Goal: Task Accomplishment & Management: Use online tool/utility

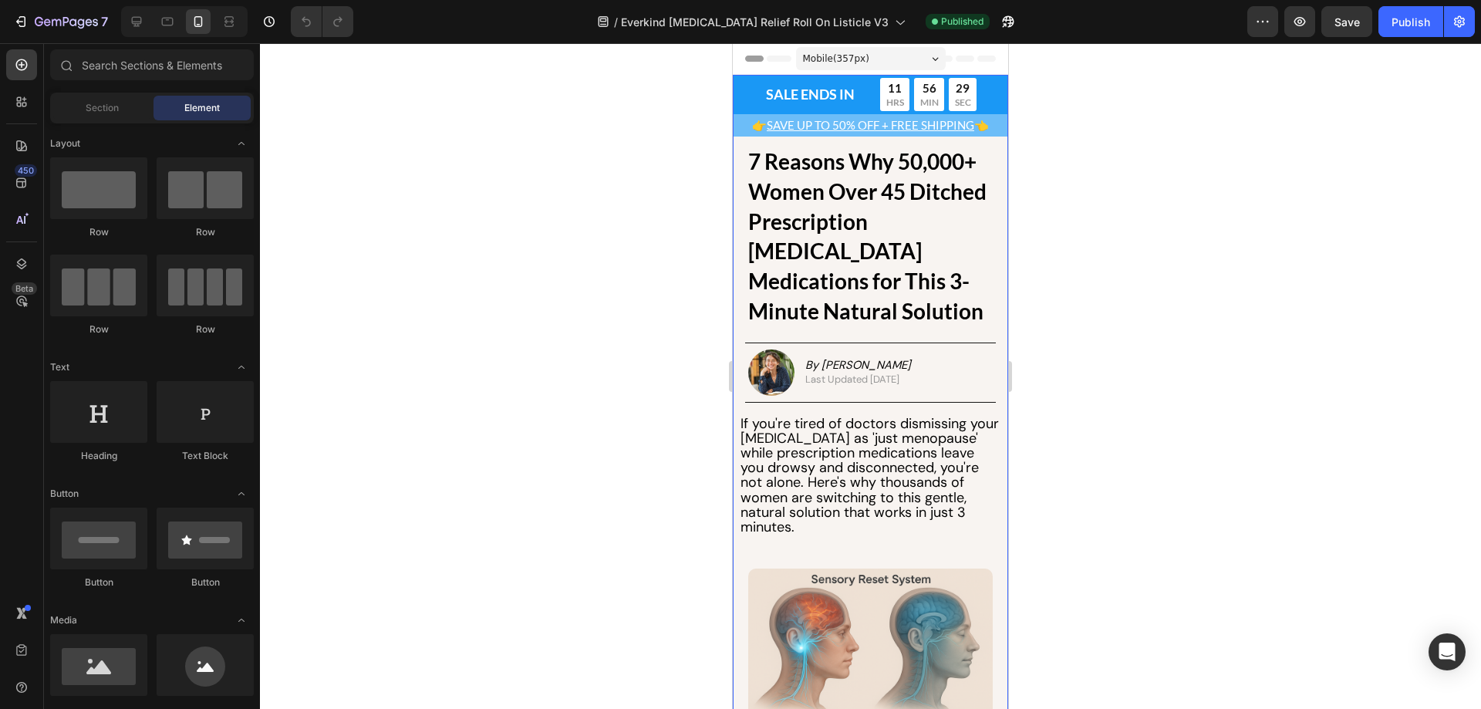
click at [740, 103] on div "SALE ENDS IN Text Block Row 11 HRS 56 MIN 29 SEC Countdown Timer Row Row" at bounding box center [870, 94] width 275 height 39
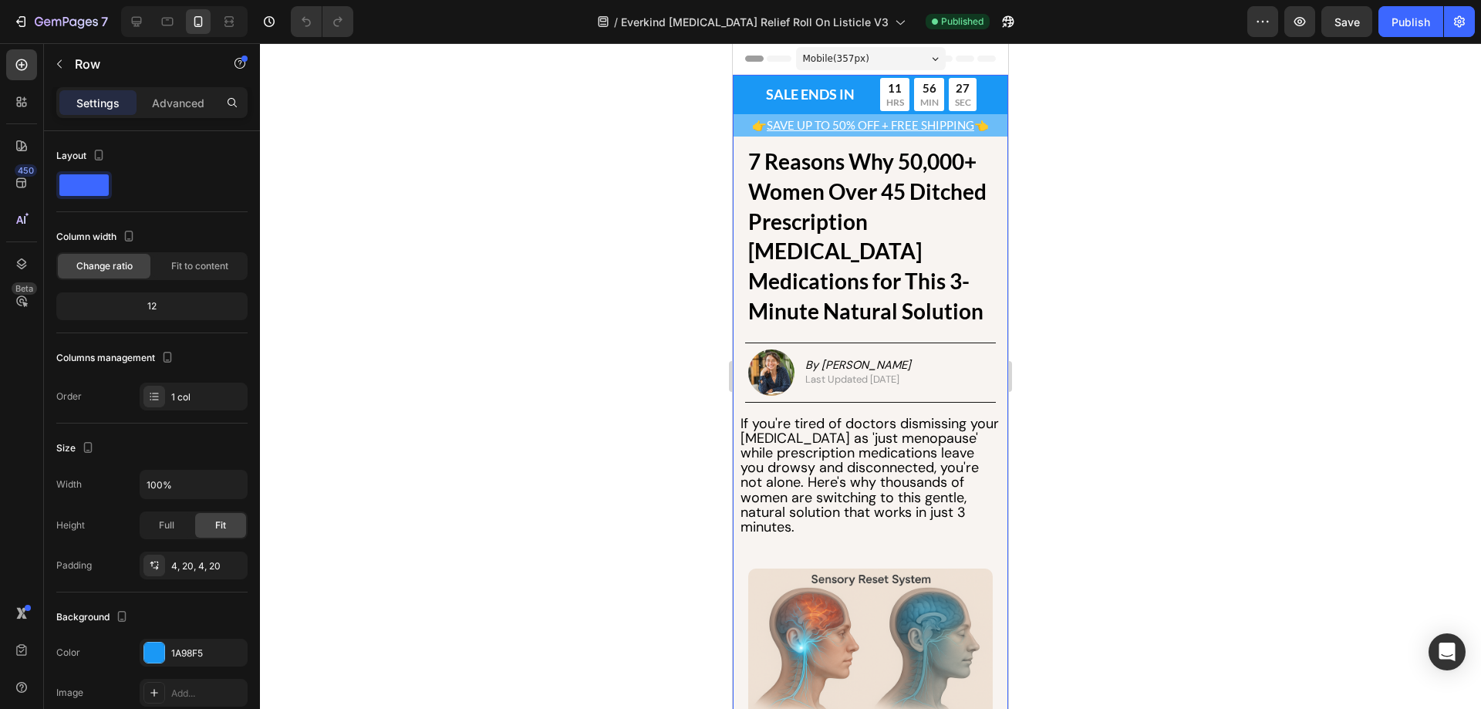
drag, startPoint x: 743, startPoint y: 93, endPoint x: 1207, endPoint y: 109, distance: 463.9
click at [743, 93] on div "SALE ENDS IN Text Block Row 11 HRS 56 MIN 27 SEC Countdown Timer Row Row 0" at bounding box center [870, 94] width 275 height 39
click at [146, 24] on div at bounding box center [136, 21] width 25 height 25
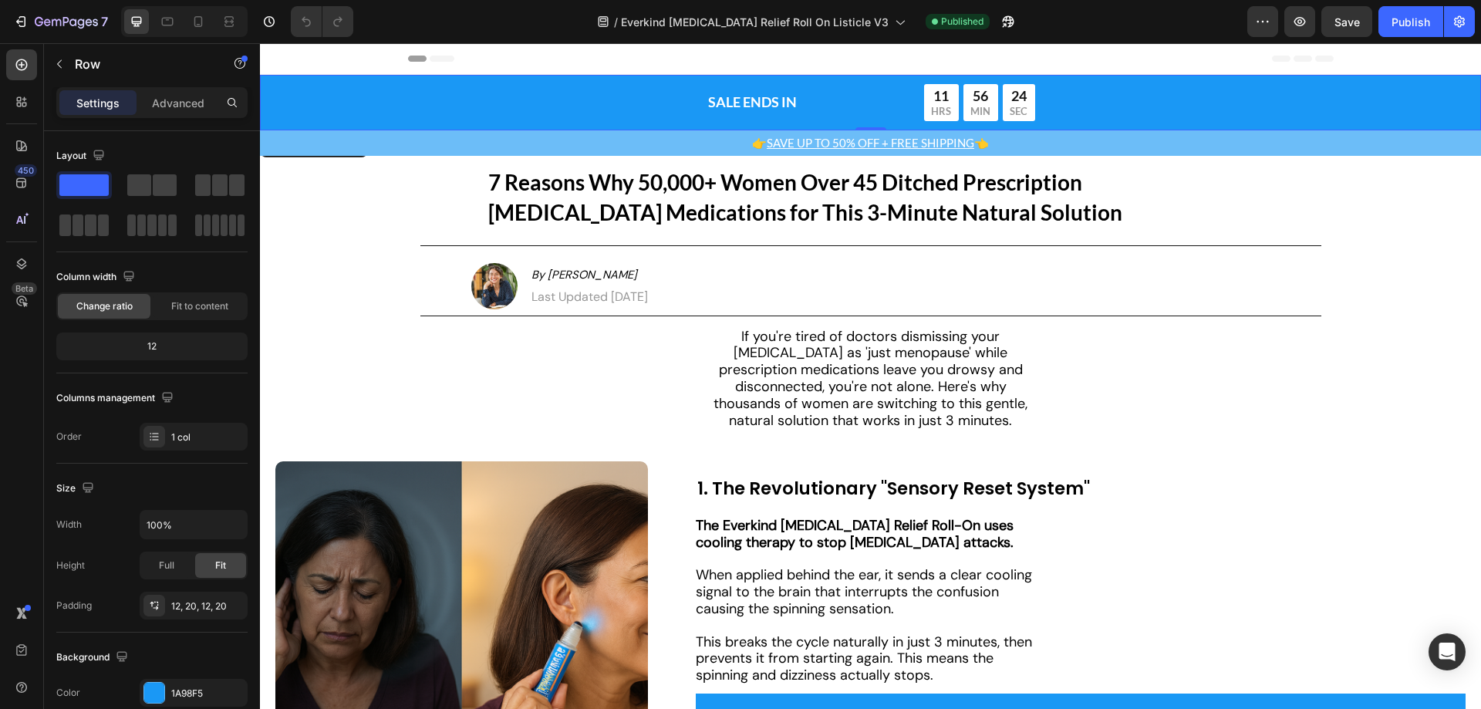
click at [343, 121] on div "SALE ENDS IN Text Block Row 11 HRS 56 MIN 24 SEC Countdown Timer Row" at bounding box center [870, 102] width 1190 height 37
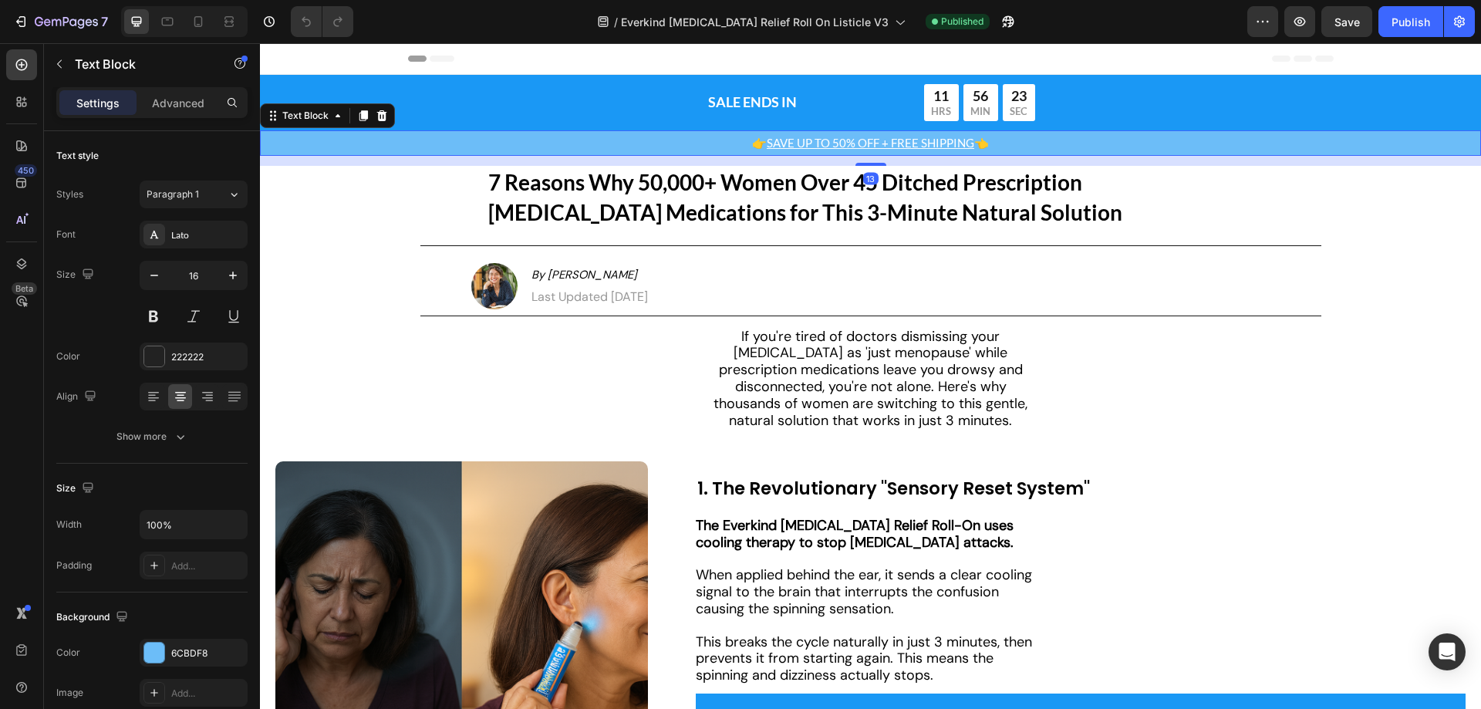
click at [415, 146] on p "👉 SAVE UP TO 50% OFF + FREE SHIPPING 👈" at bounding box center [871, 143] width 1218 height 22
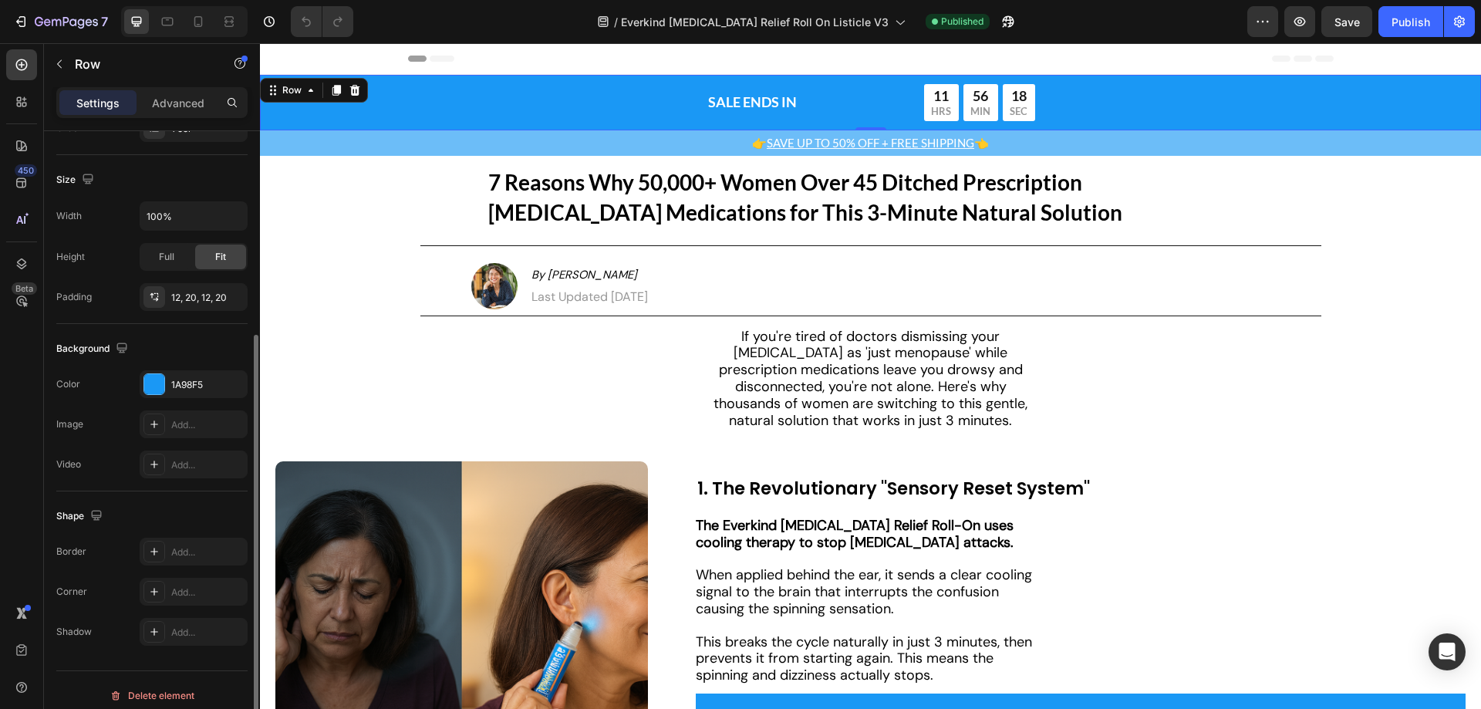
scroll to position [319, 0]
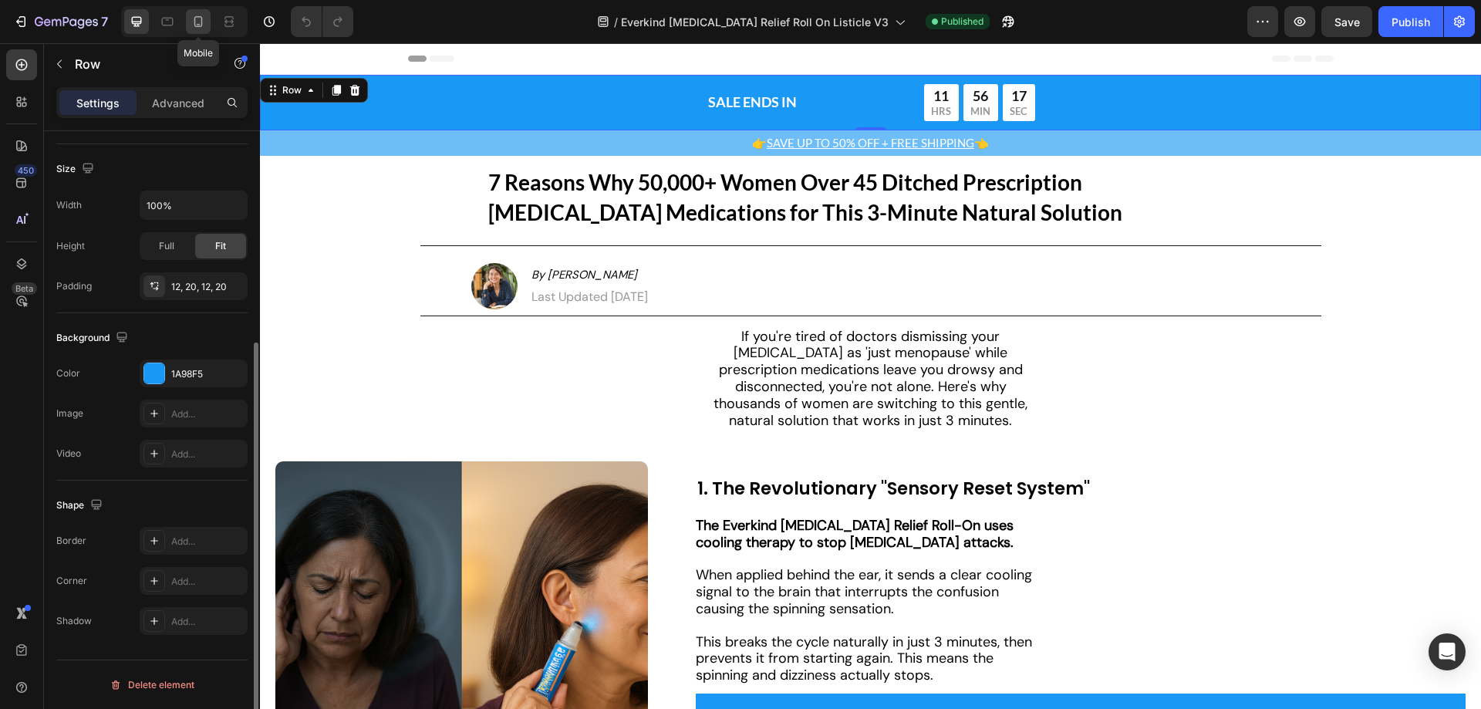
click at [200, 20] on icon at bounding box center [198, 21] width 15 height 15
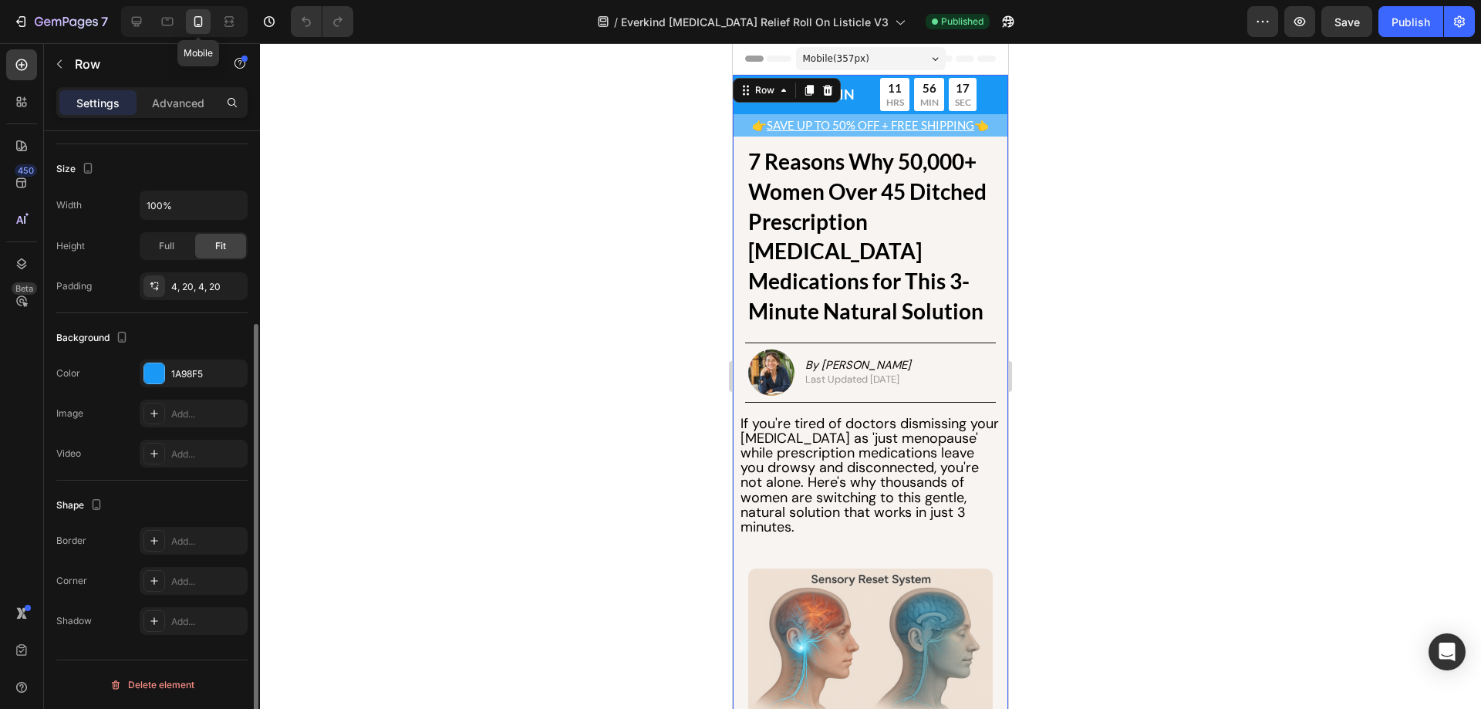
scroll to position [279, 0]
click at [161, 110] on p "Advanced" at bounding box center [178, 103] width 52 height 16
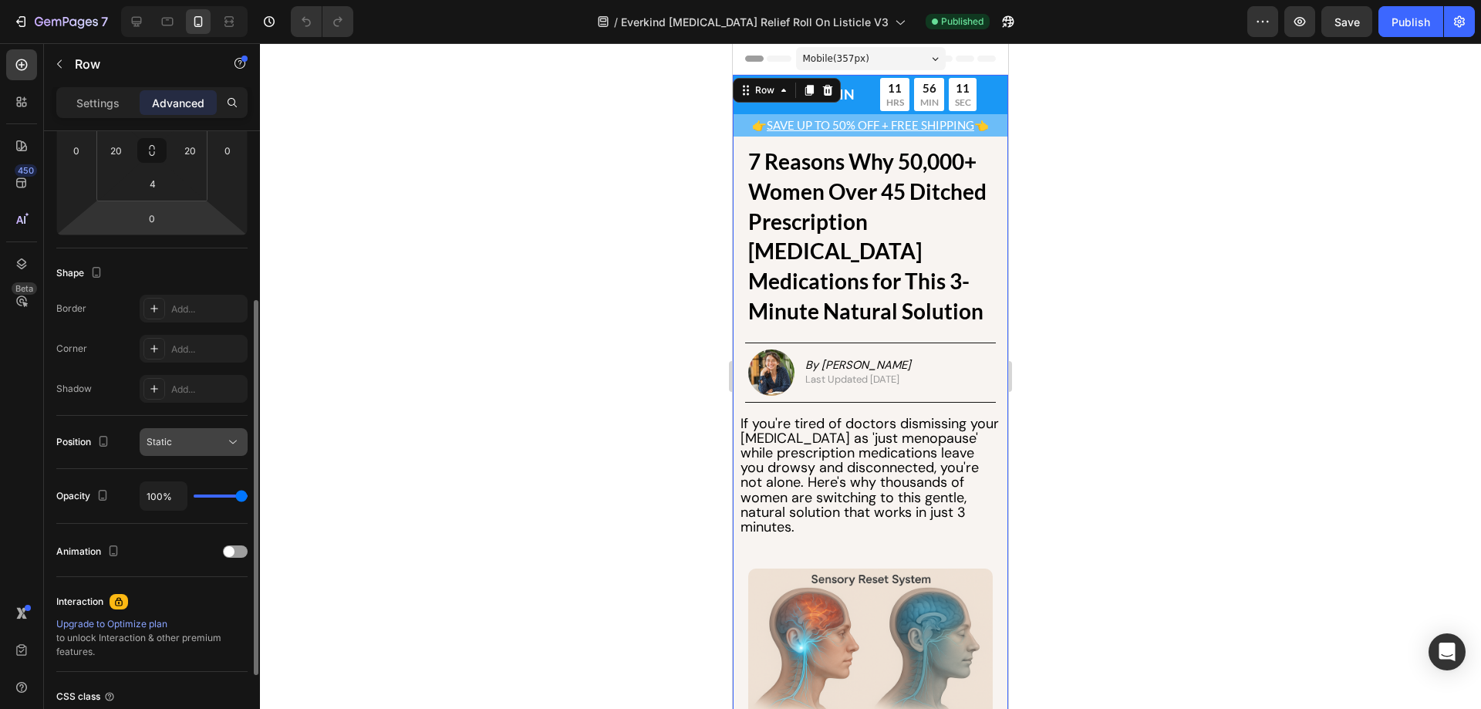
click at [194, 447] on div "Static" at bounding box center [186, 442] width 79 height 14
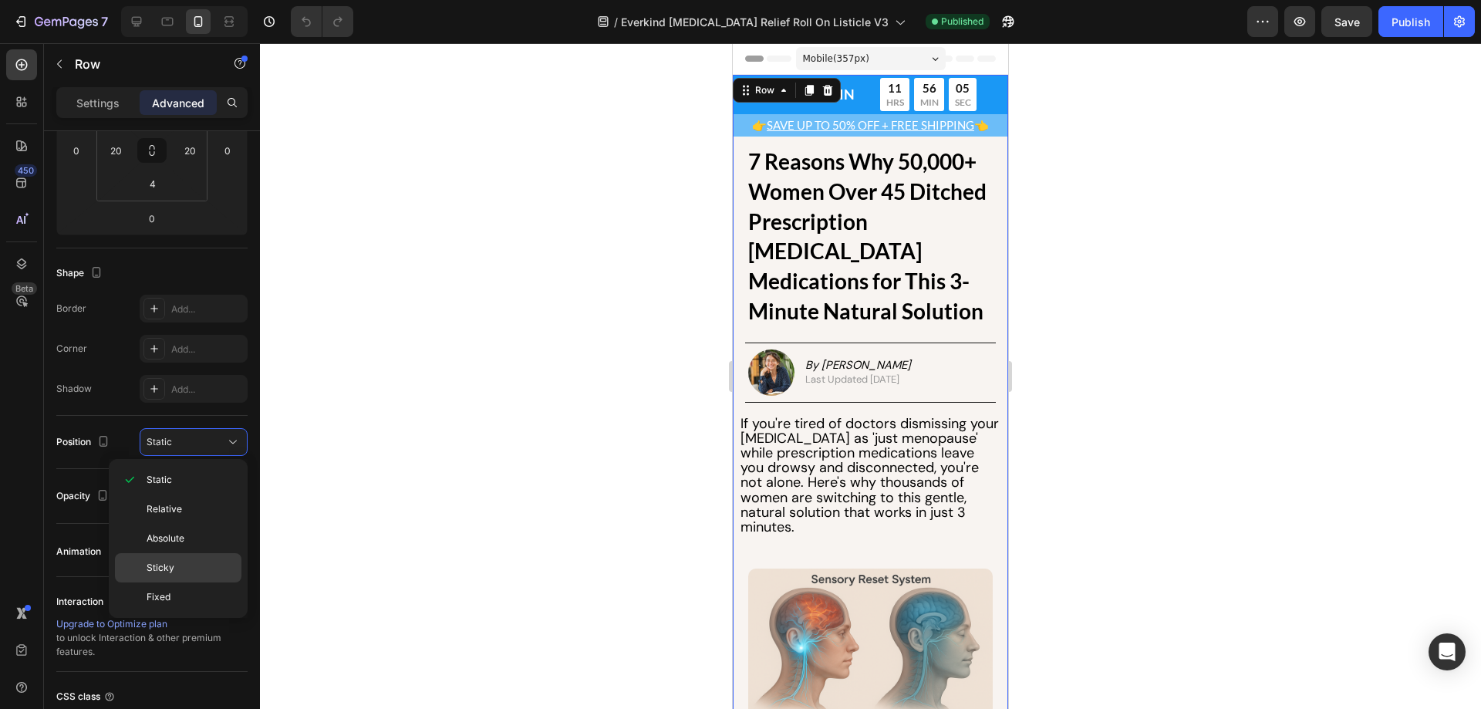
click at [183, 562] on p "Sticky" at bounding box center [191, 568] width 88 height 14
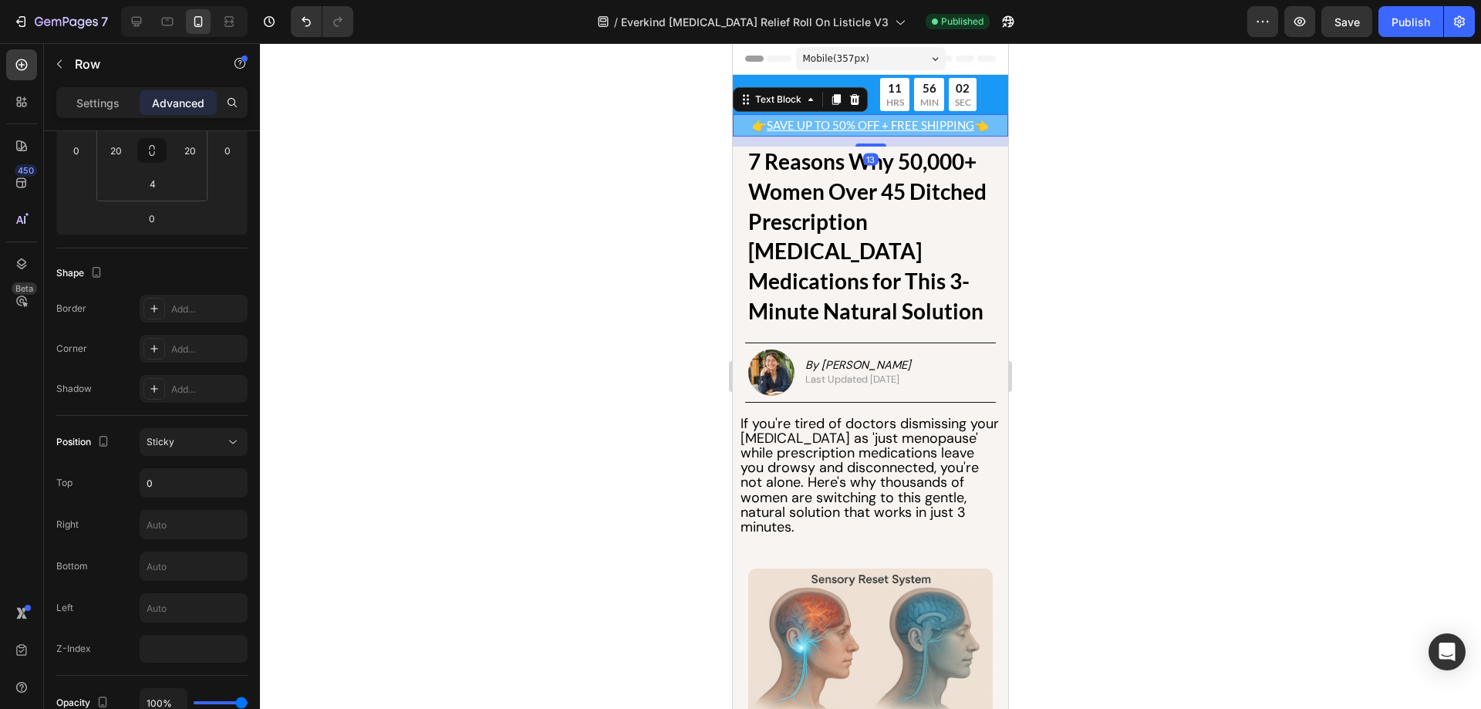
click at [752, 126] on span "👉" at bounding box center [759, 125] width 15 height 14
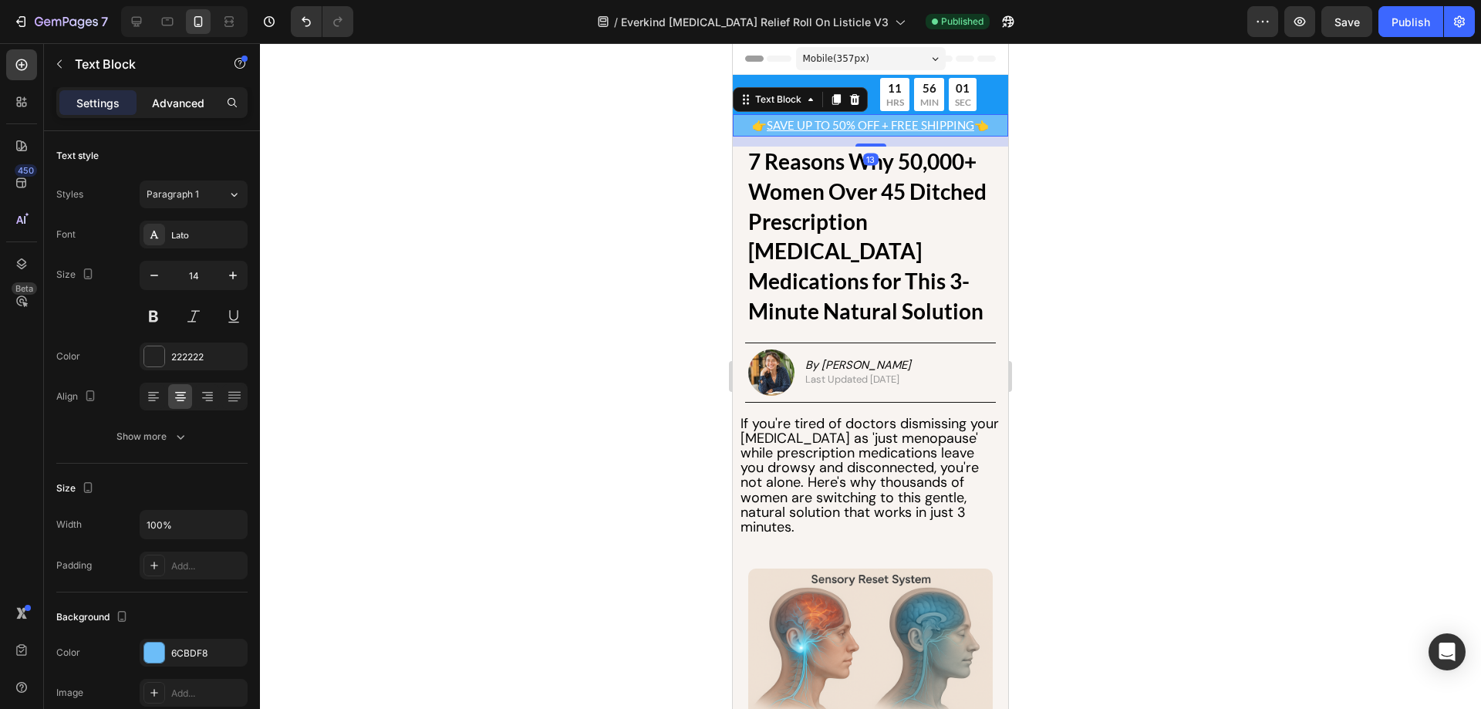
click at [197, 108] on p "Advanced" at bounding box center [178, 103] width 52 height 16
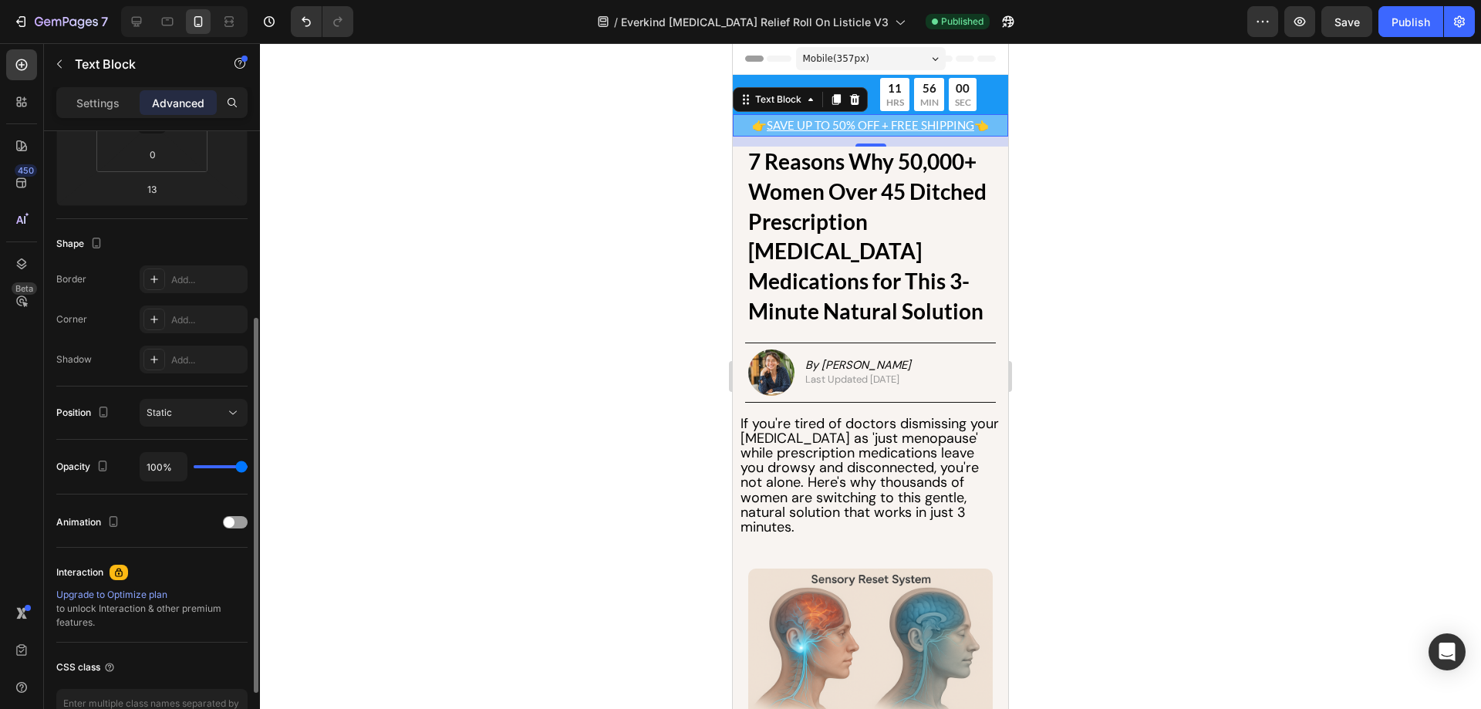
scroll to position [407, 0]
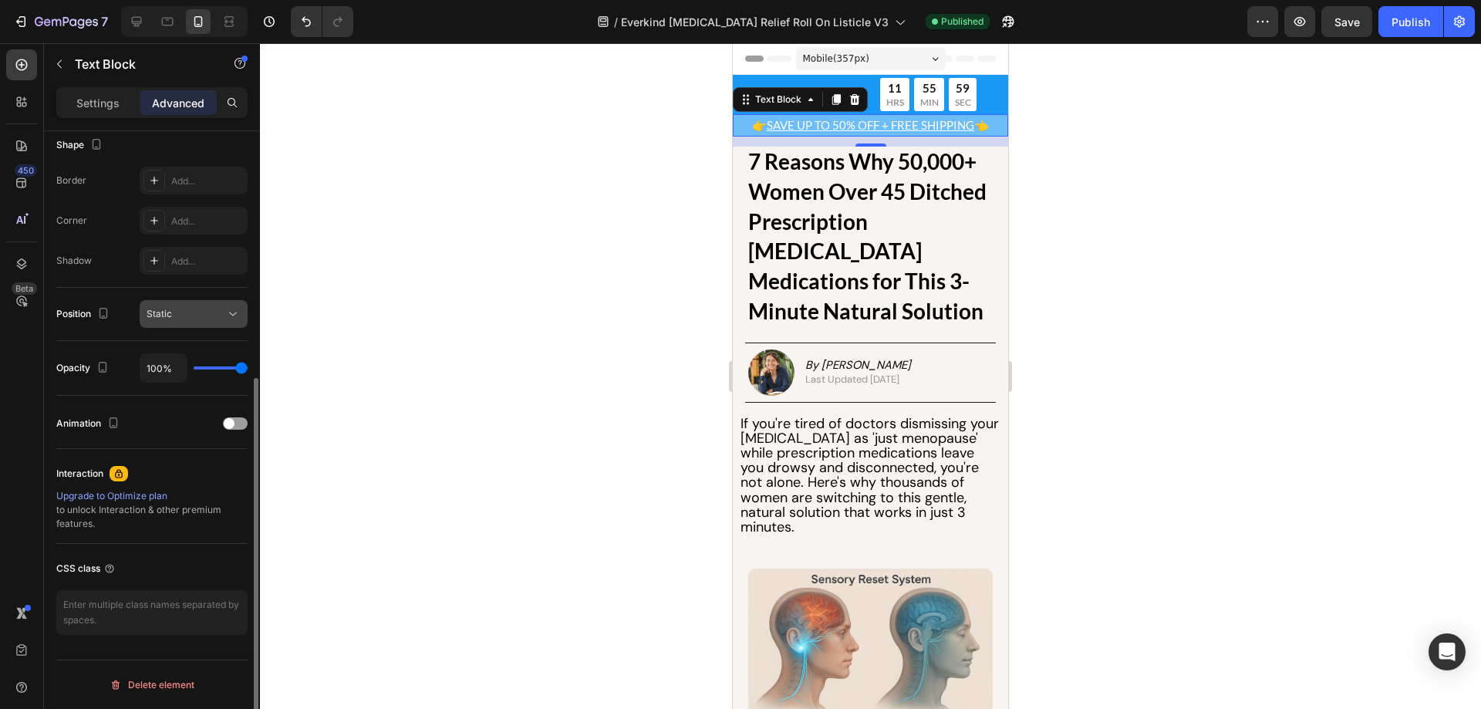
click at [218, 312] on div "Static" at bounding box center [186, 314] width 79 height 14
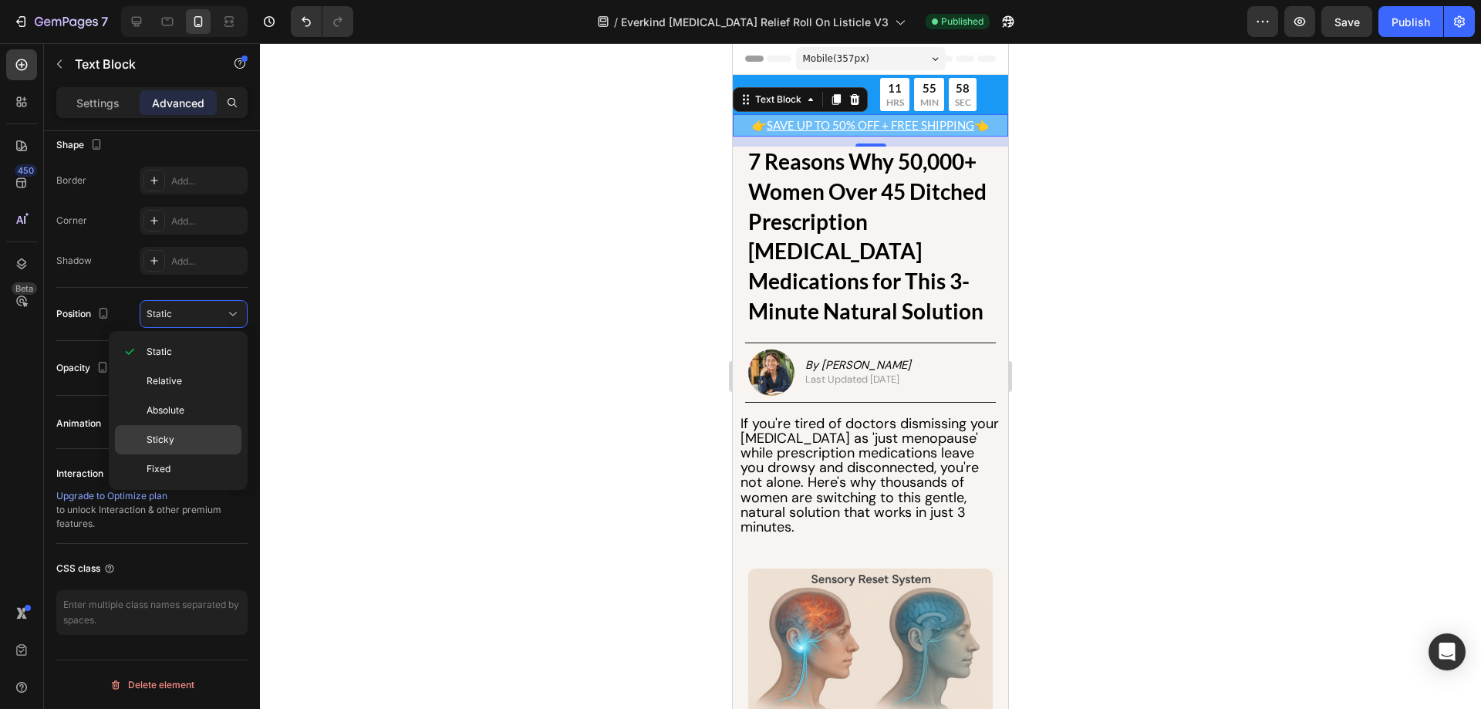
click at [220, 437] on p "Sticky" at bounding box center [191, 440] width 88 height 14
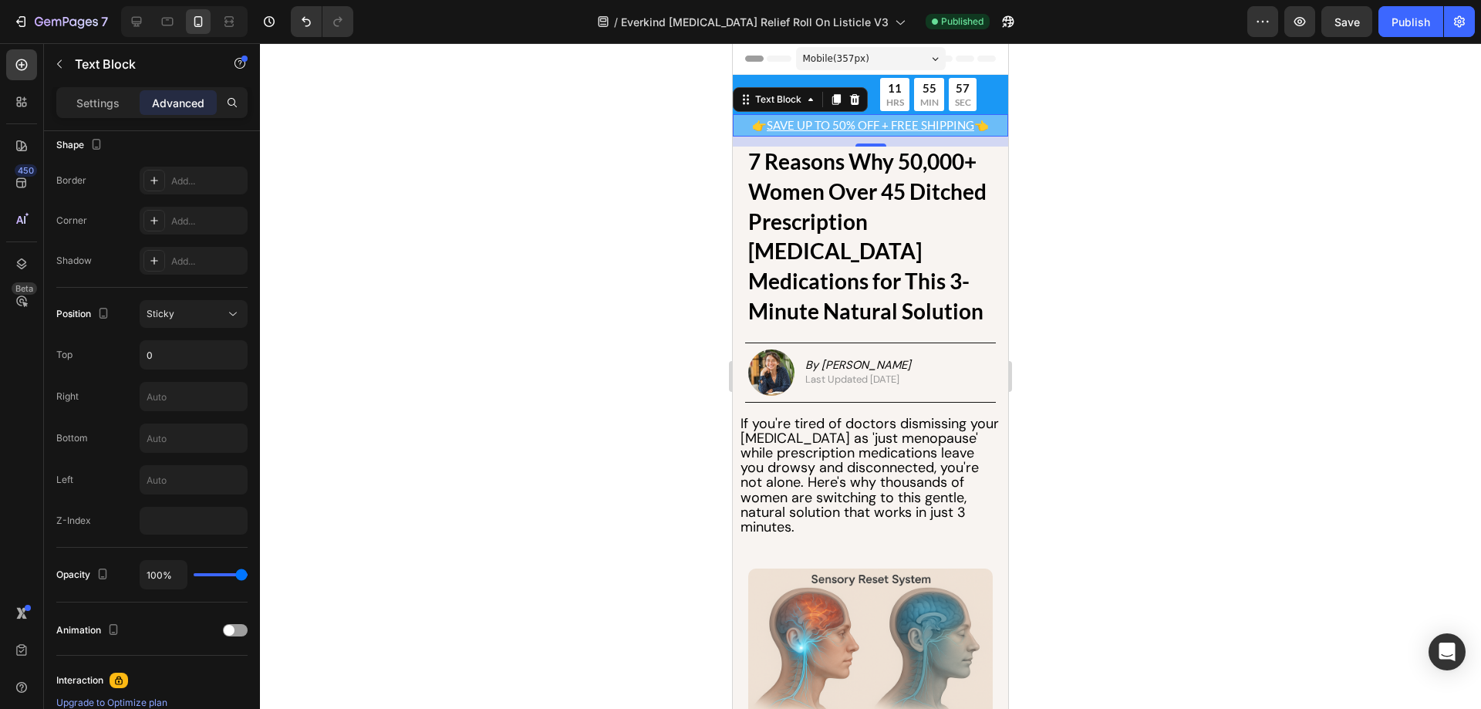
click at [566, 348] on div at bounding box center [870, 376] width 1221 height 666
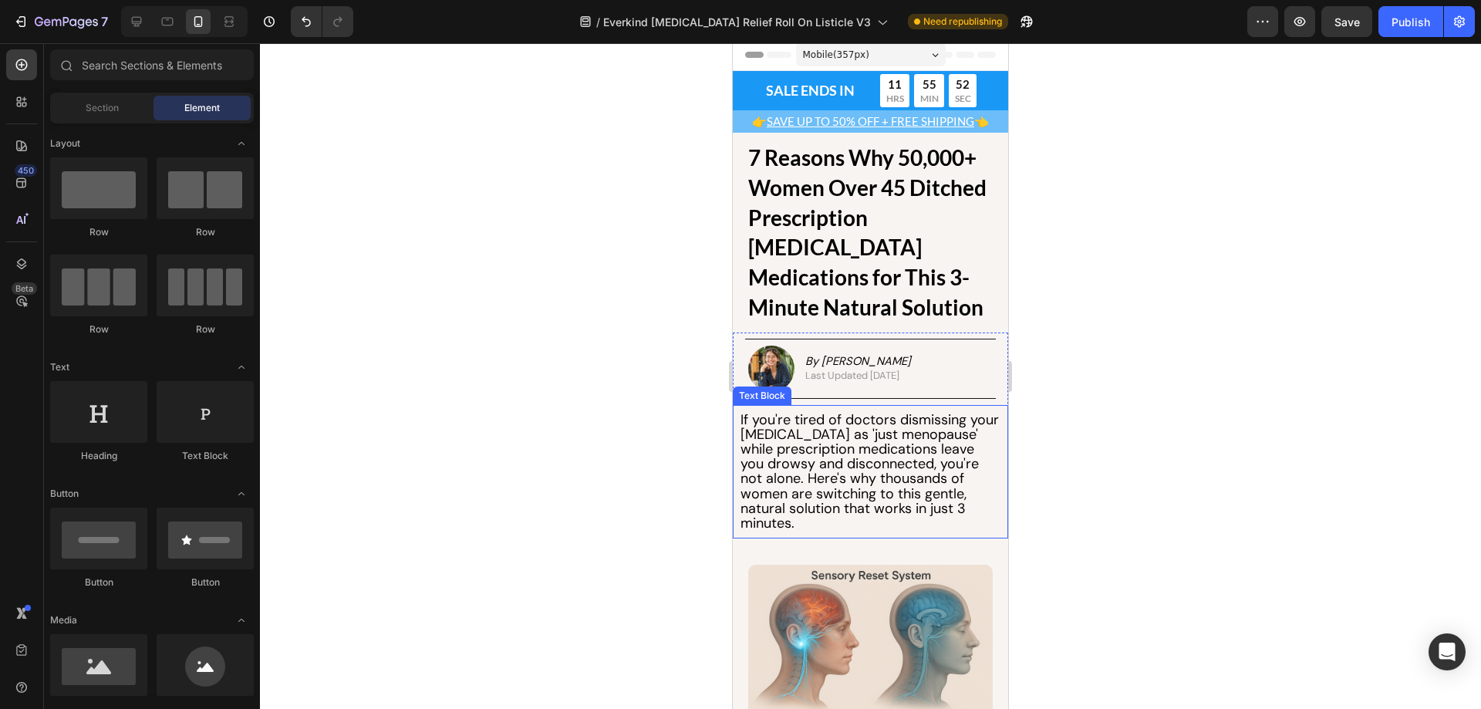
scroll to position [0, 0]
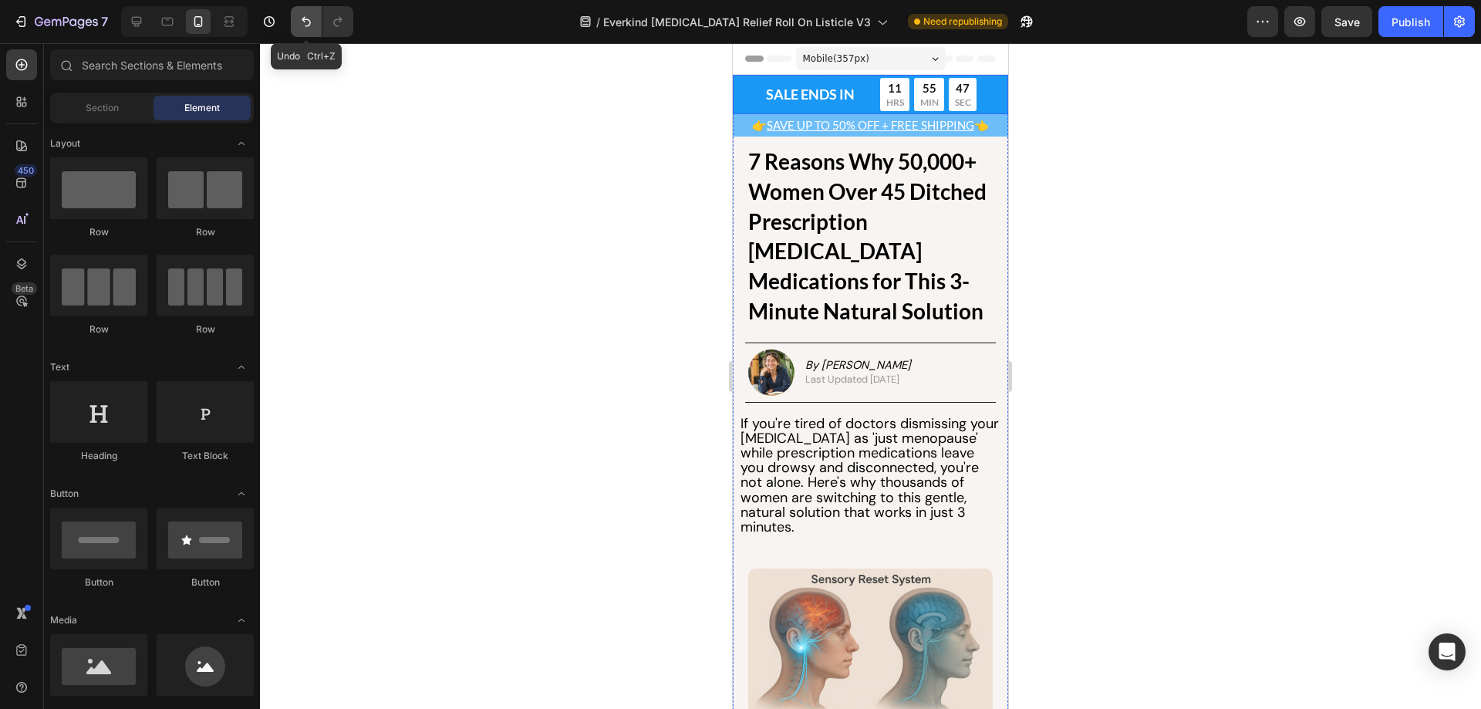
click at [308, 24] on icon "Undo/Redo" at bounding box center [306, 21] width 15 height 15
click at [748, 95] on div "SALE ENDS IN Text Block Row 11 HRS 55 MIN 45 SEC Countdown Timer Row Row 0" at bounding box center [870, 94] width 275 height 39
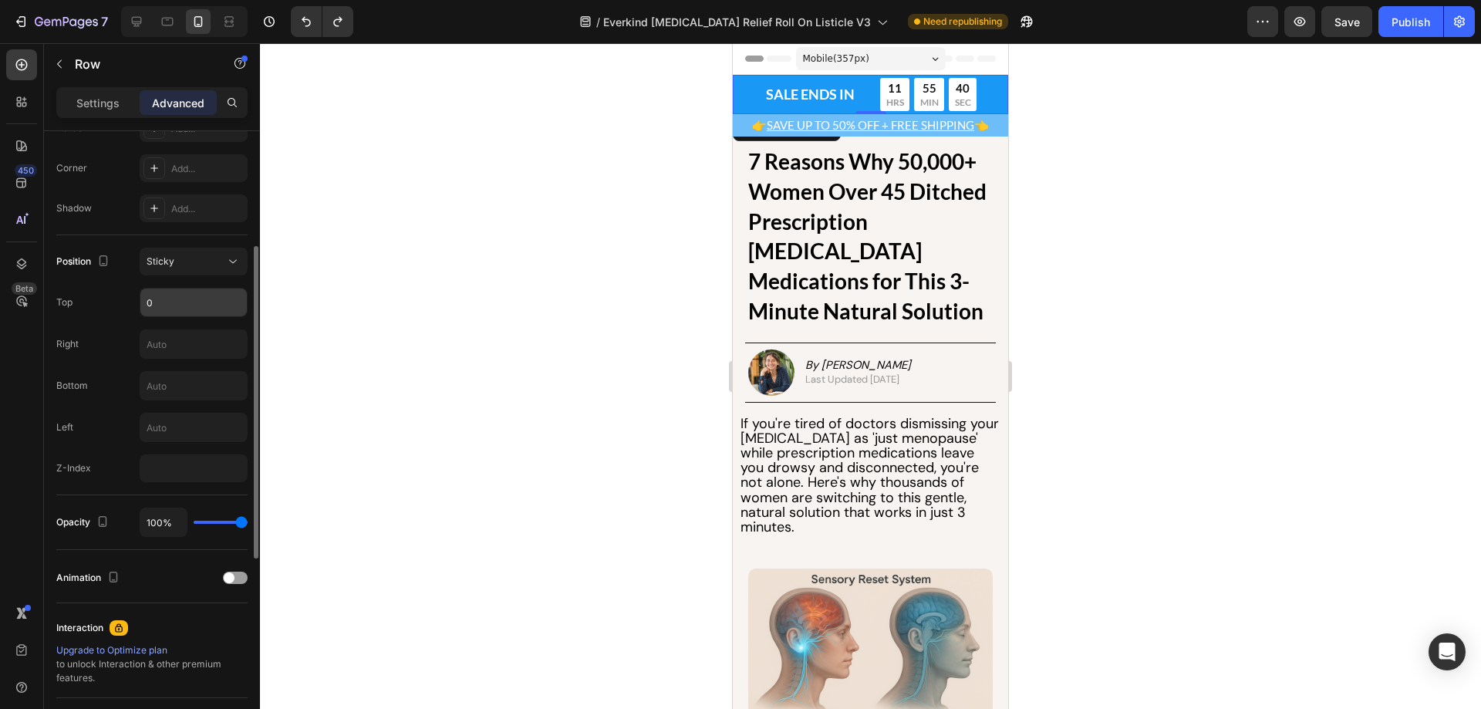
scroll to position [306, 0]
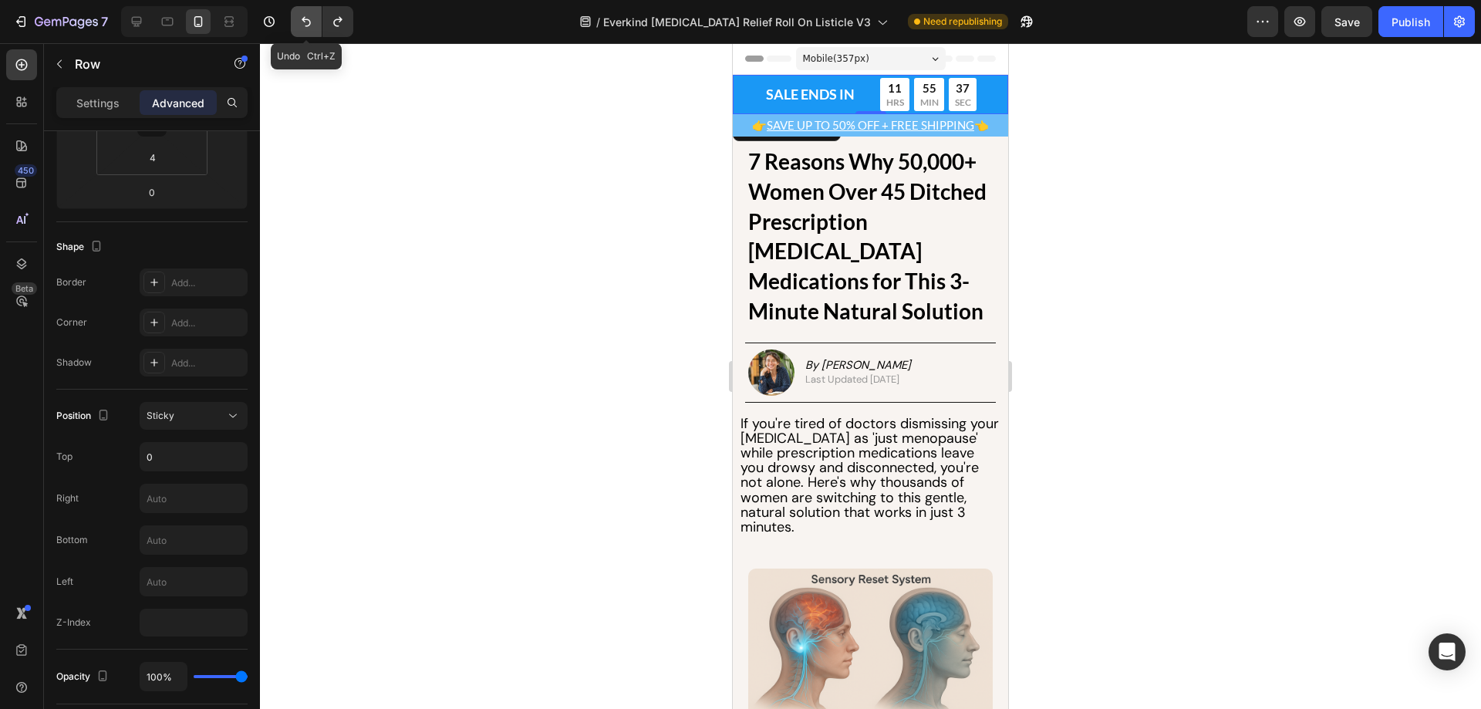
click at [306, 18] on icon "Undo/Redo" at bounding box center [306, 21] width 15 height 15
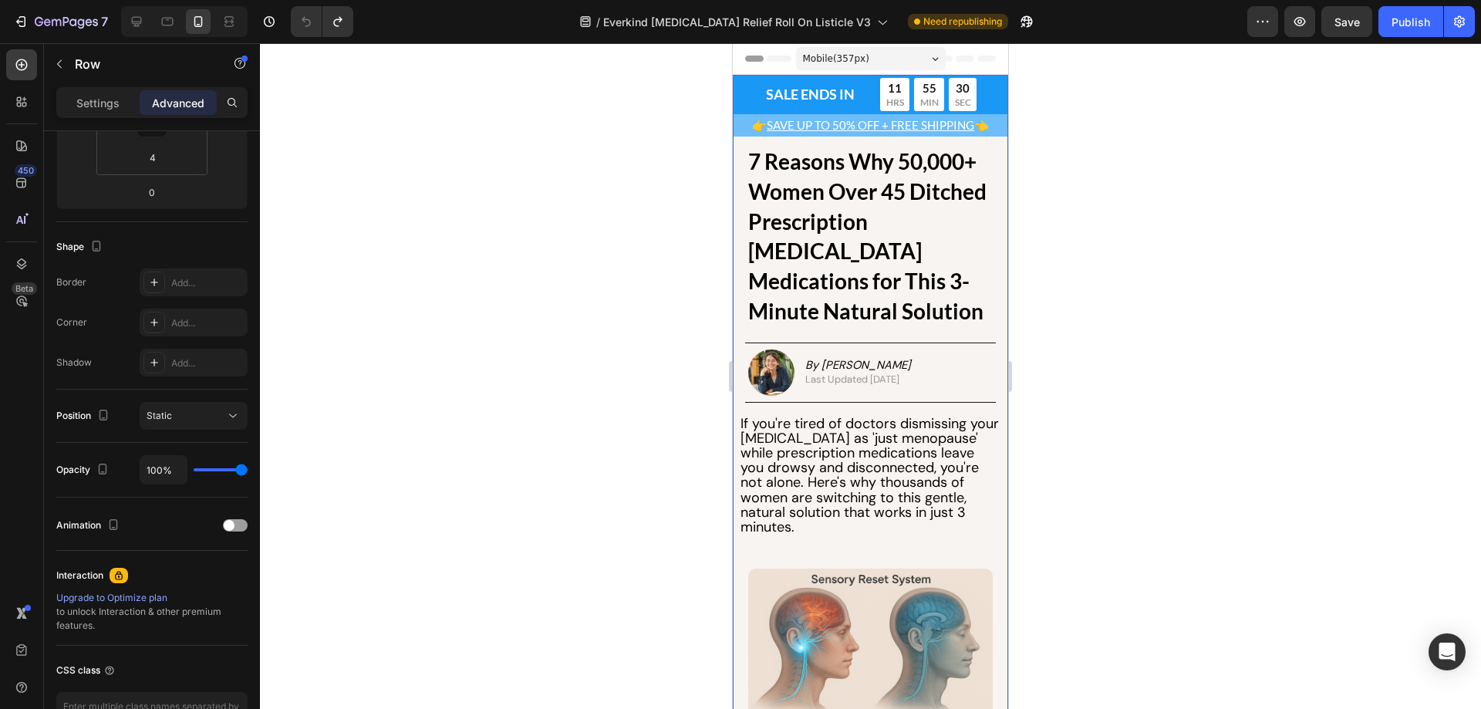
drag, startPoint x: 495, startPoint y: 226, endPoint x: 596, endPoint y: 238, distance: 102.6
click at [495, 227] on div at bounding box center [870, 376] width 1221 height 666
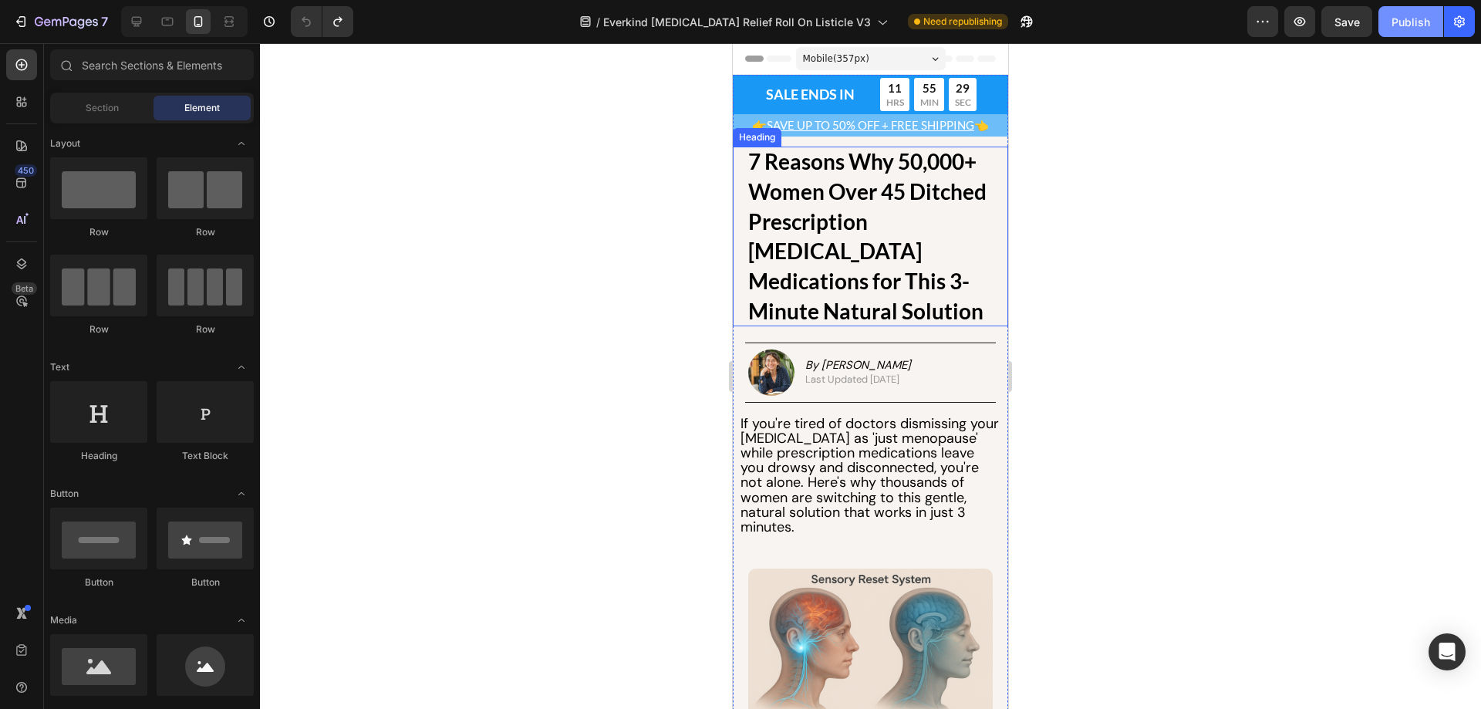
click at [1389, 18] on button "Publish" at bounding box center [1411, 21] width 65 height 31
